Goal: Find specific page/section: Find specific page/section

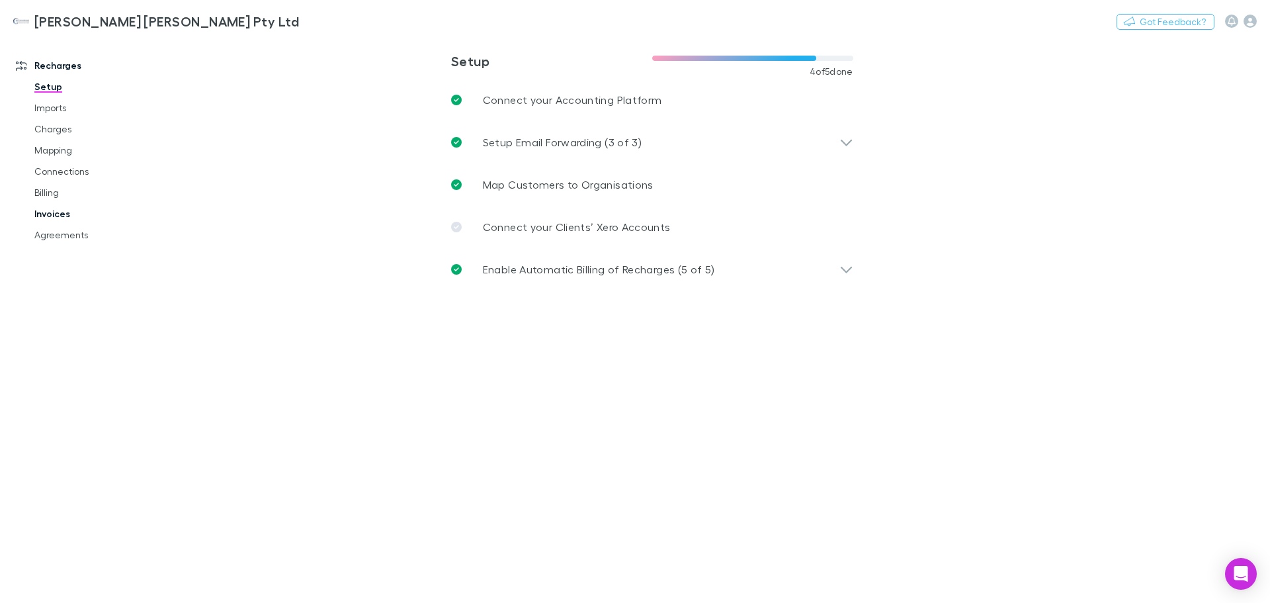
click at [60, 218] on link "Invoices" at bounding box center [99, 213] width 157 height 21
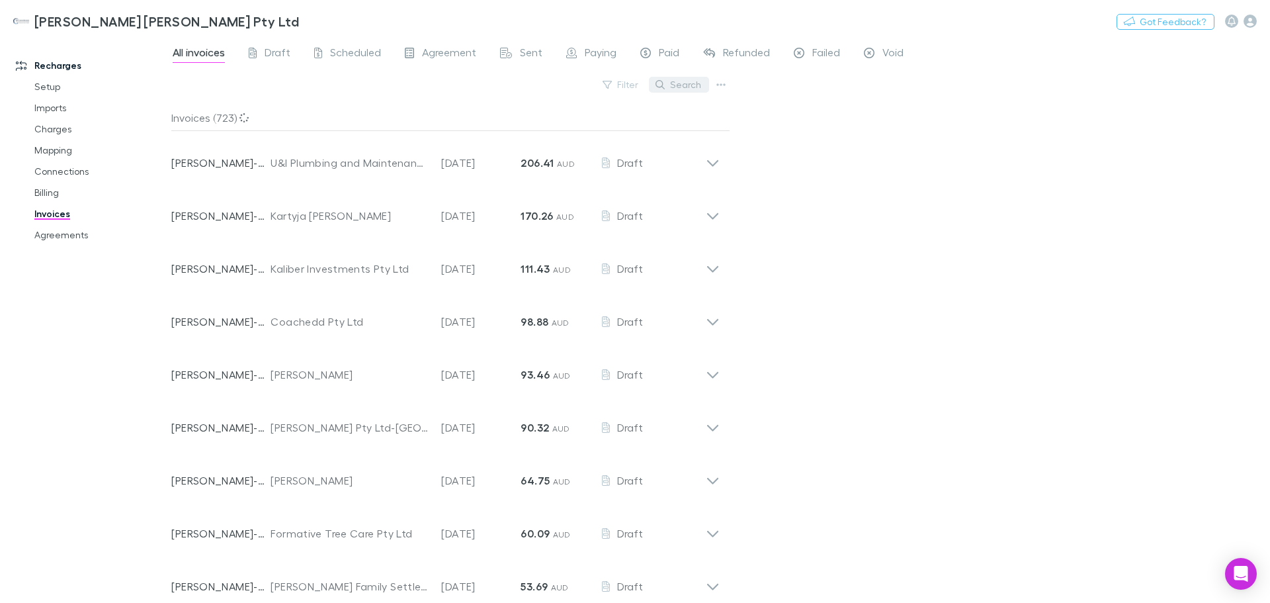
click at [685, 81] on button "Search" at bounding box center [679, 85] width 60 height 16
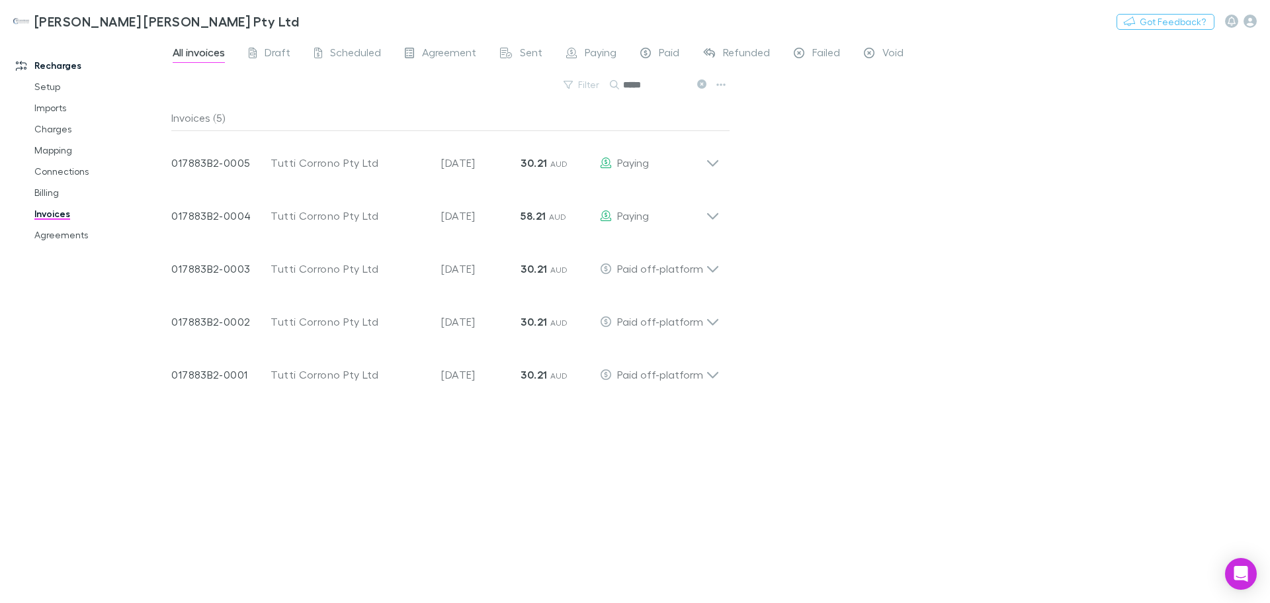
type input "*****"
